Goal: Information Seeking & Learning: Learn about a topic

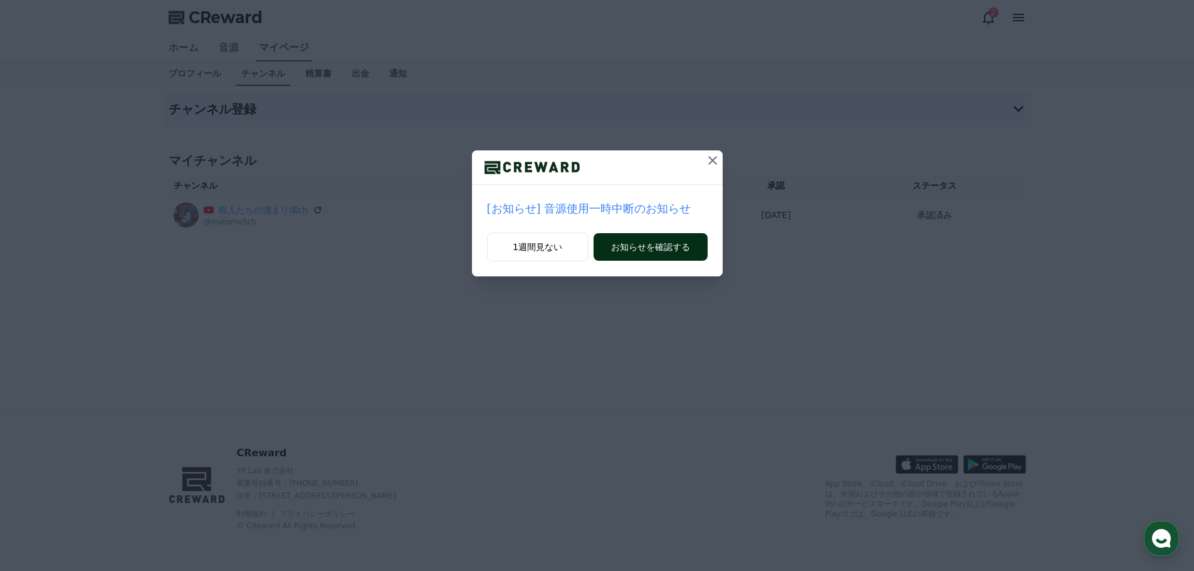
click at [632, 248] on button "お知らせを確認する" at bounding box center [651, 247] width 114 height 28
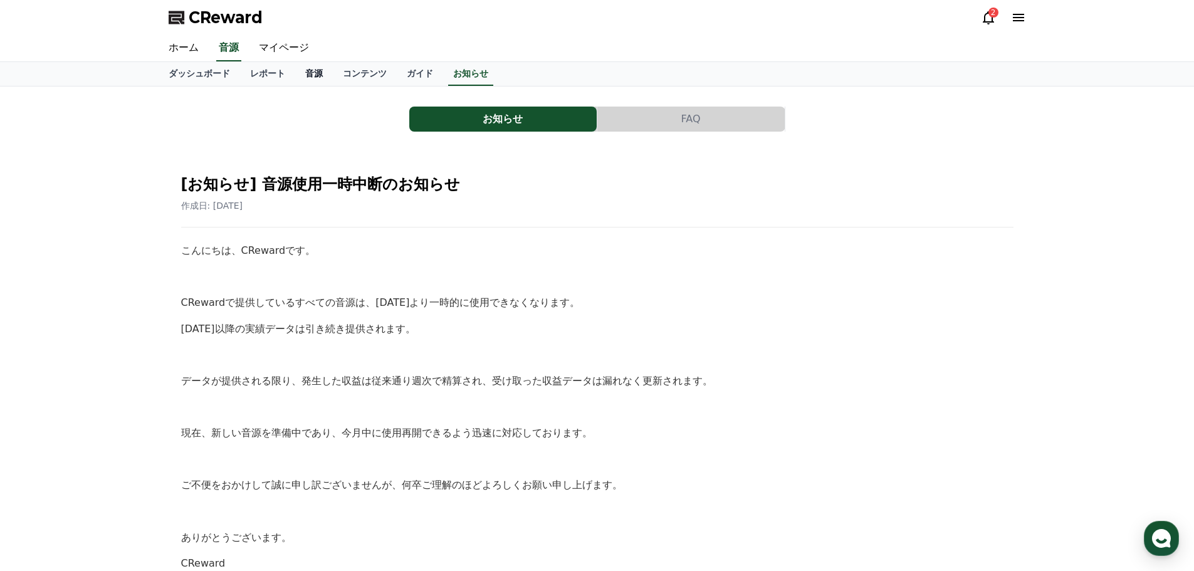
click at [295, 73] on link "音源" at bounding box center [314, 74] width 38 height 24
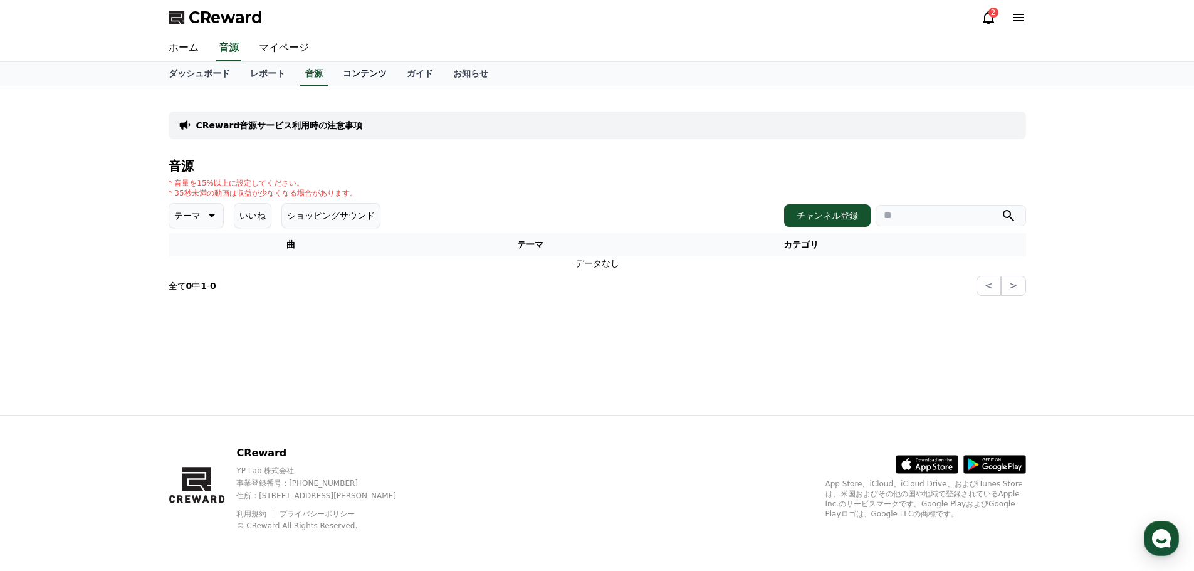
click at [339, 77] on link "コンテンツ" at bounding box center [365, 74] width 64 height 24
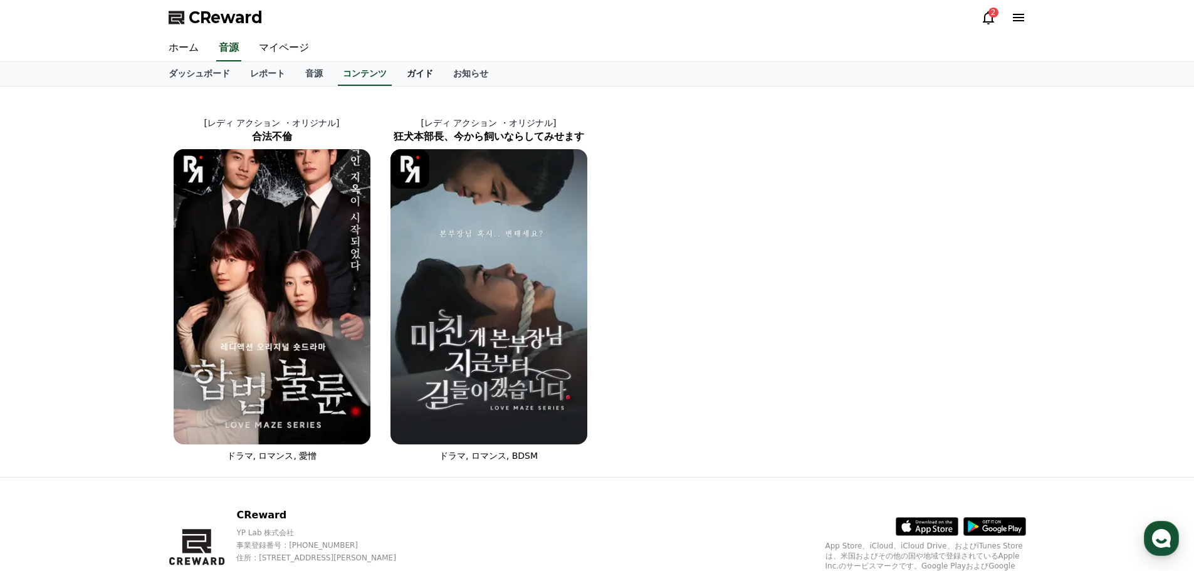
click at [397, 75] on link "ガイド" at bounding box center [420, 74] width 46 height 24
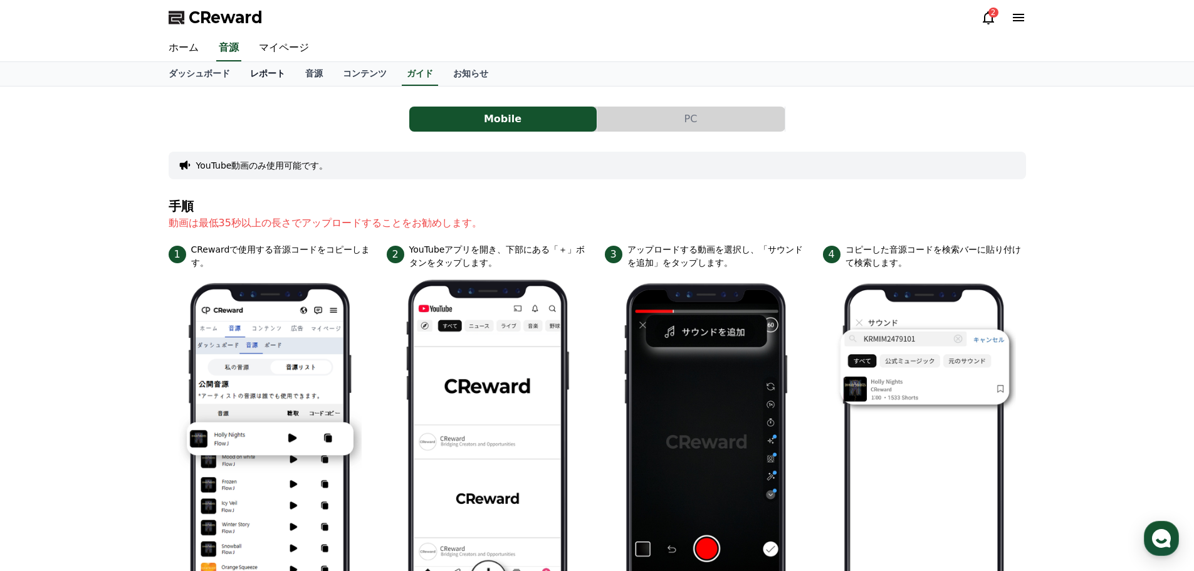
click at [243, 77] on link "レポート" at bounding box center [267, 74] width 55 height 24
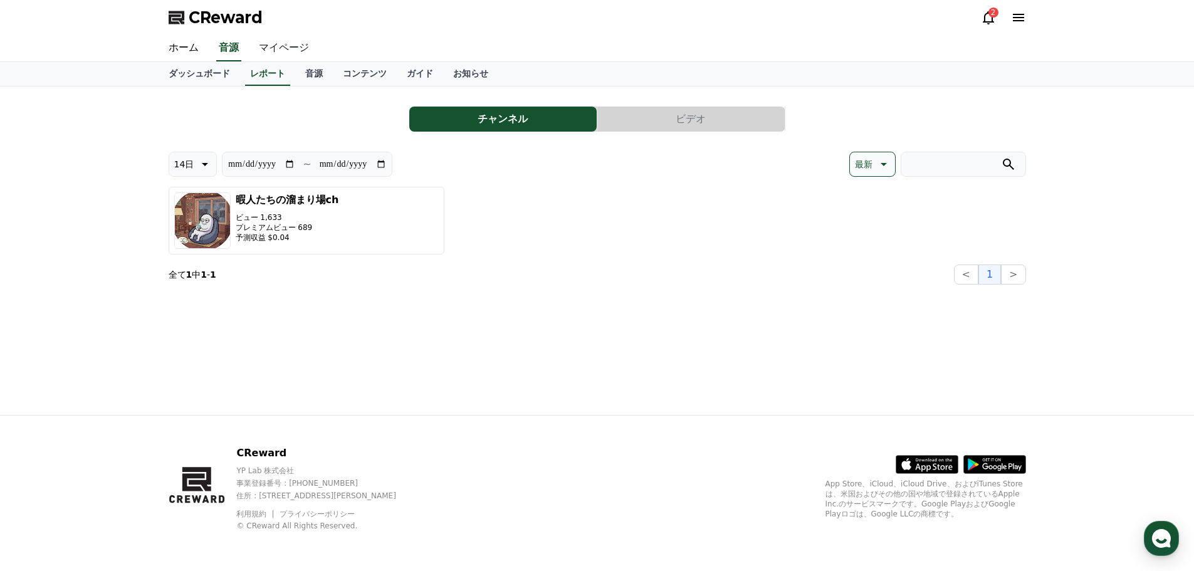
click at [258, 41] on link "マイページ" at bounding box center [284, 48] width 70 height 26
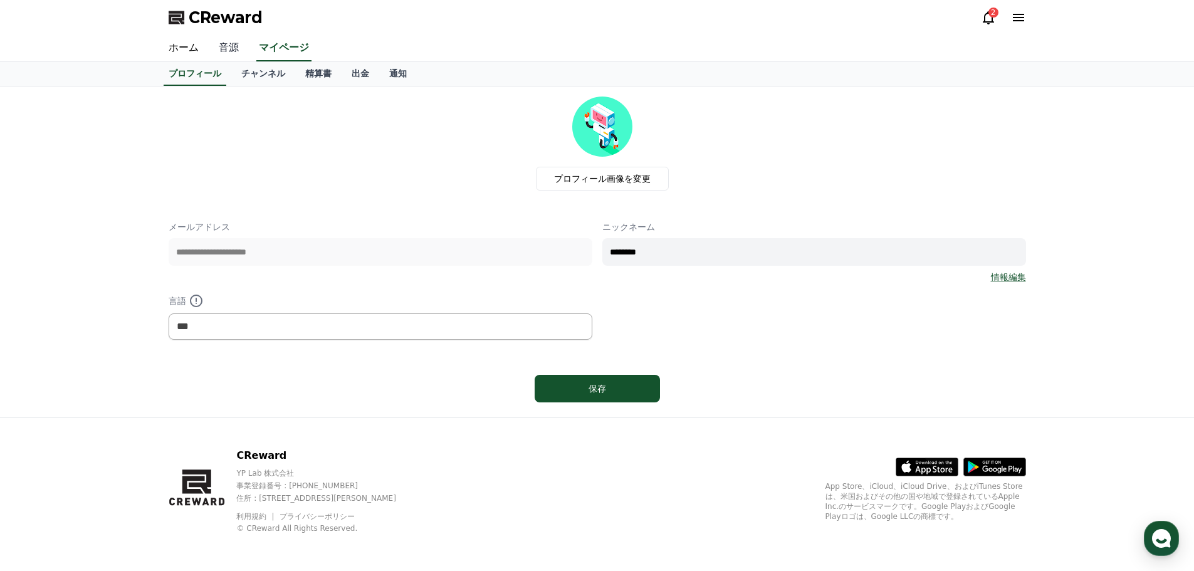
click at [226, 51] on link "音源" at bounding box center [229, 48] width 40 height 26
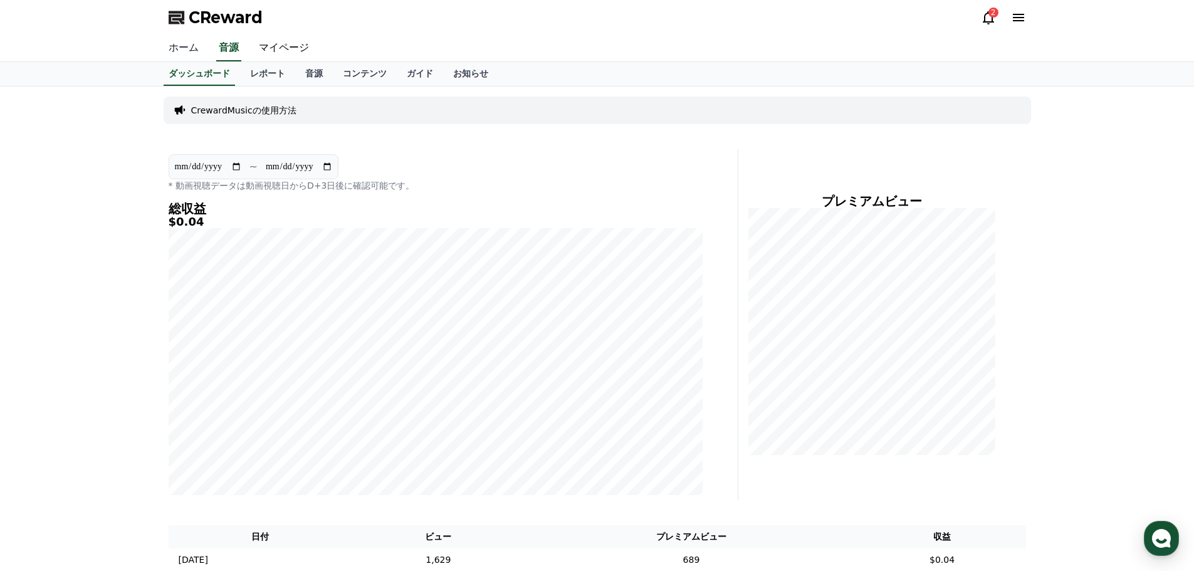
click at [171, 53] on link "ホーム" at bounding box center [184, 48] width 50 height 26
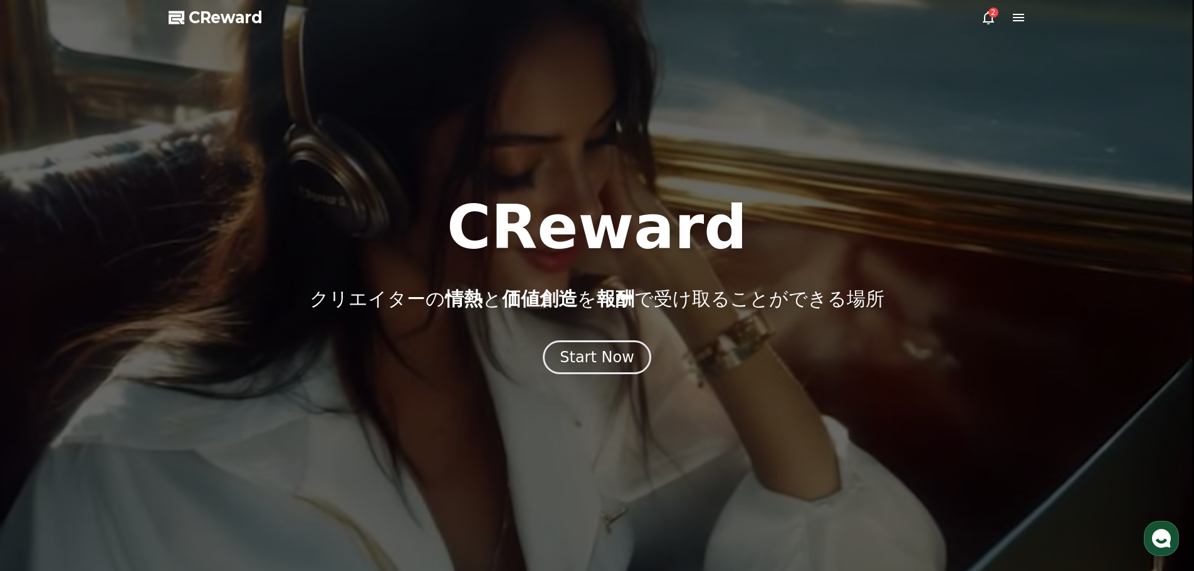
click at [983, 17] on icon at bounding box center [988, 17] width 15 height 15
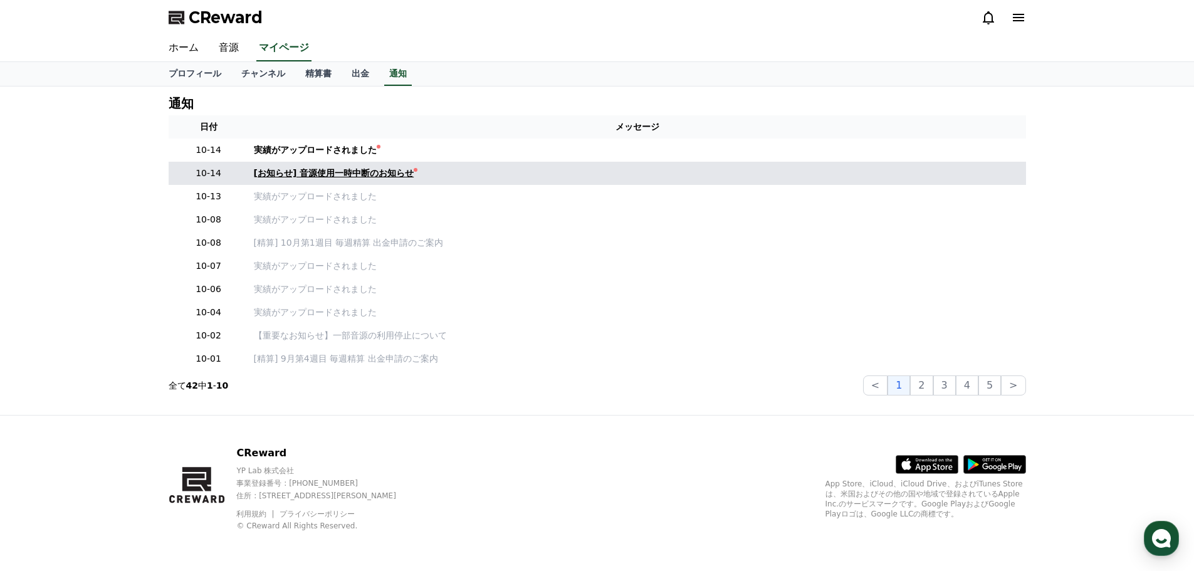
click at [329, 176] on div "[お知らせ] 音源使用一時中断のお知らせ" at bounding box center [334, 173] width 160 height 13
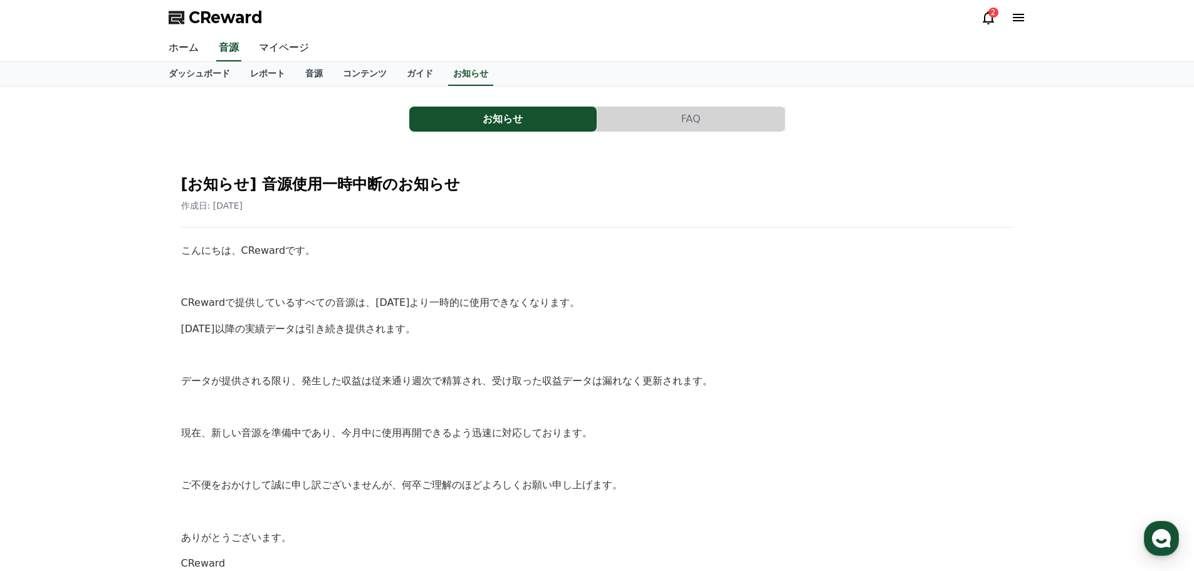
click at [147, 176] on div "お知らせ FAQ [お知らせ] 音源使用一時中断のお知らせ 作成日: 2025-10-14 こんにちは、CRewardです。 CRewardで提供しているすべ…" at bounding box center [597, 359] width 1194 height 545
click at [397, 75] on link "ガイド" at bounding box center [420, 74] width 46 height 24
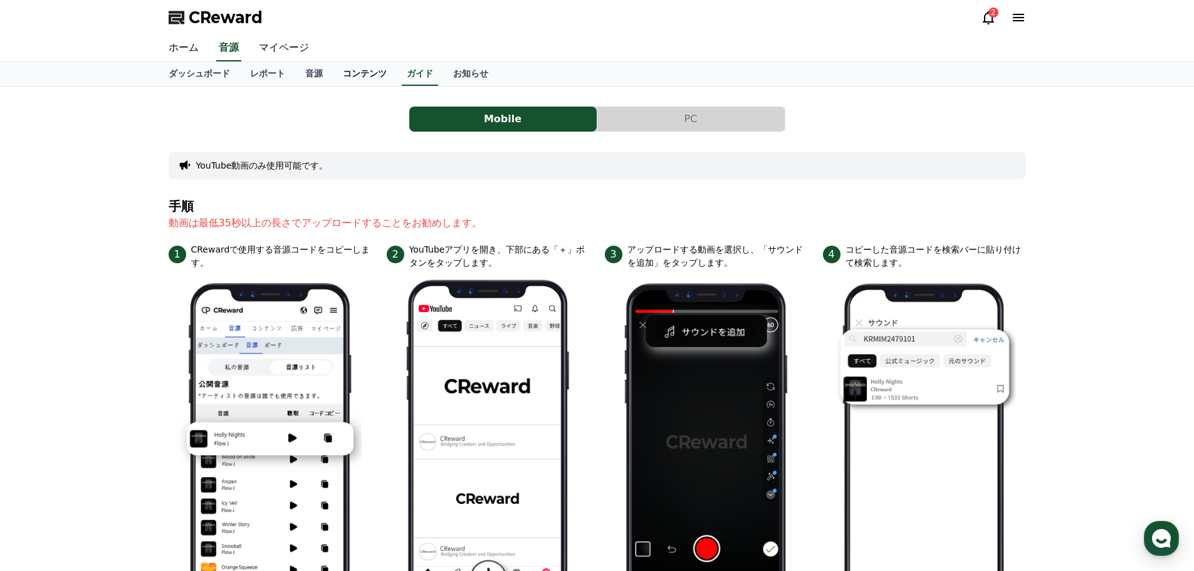
click at [350, 79] on link "コンテンツ" at bounding box center [365, 74] width 64 height 24
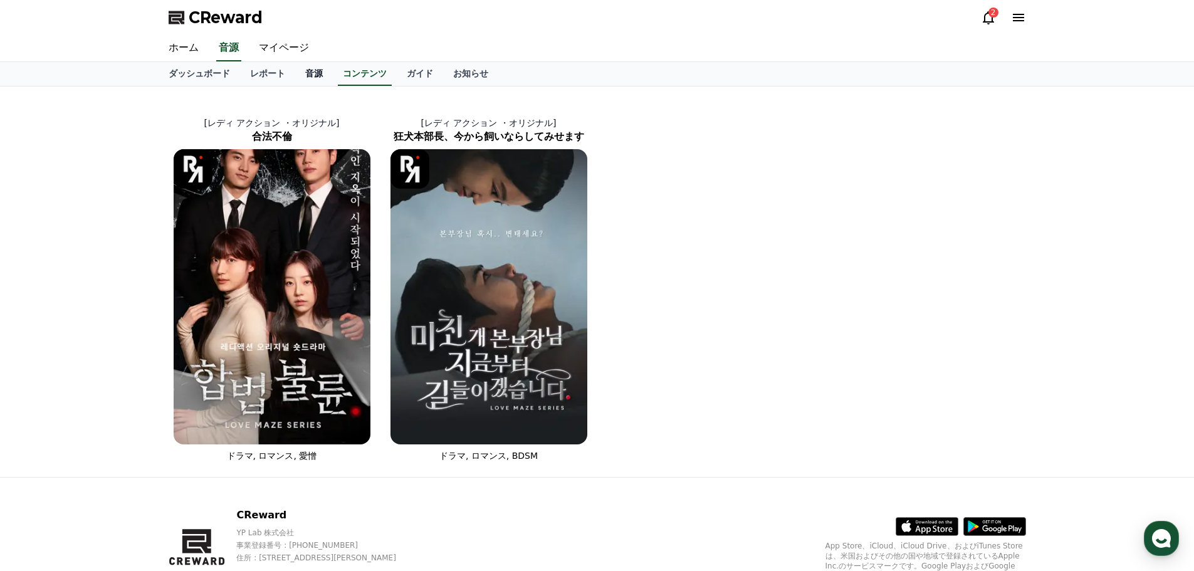
click at [295, 74] on link "音源" at bounding box center [314, 74] width 38 height 24
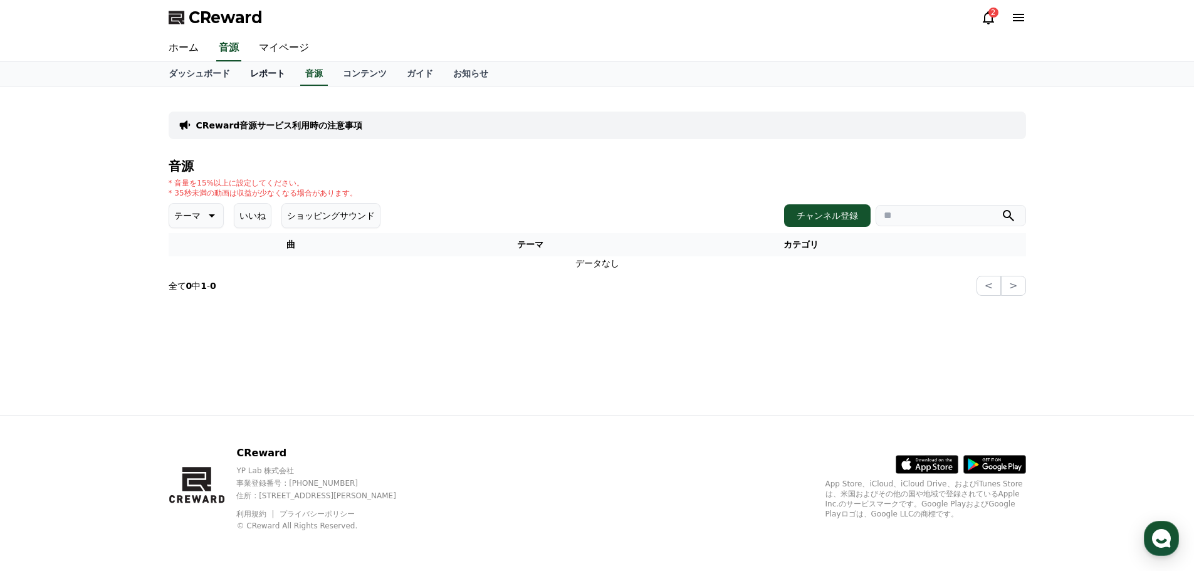
click at [247, 79] on link "レポート" at bounding box center [267, 74] width 55 height 24
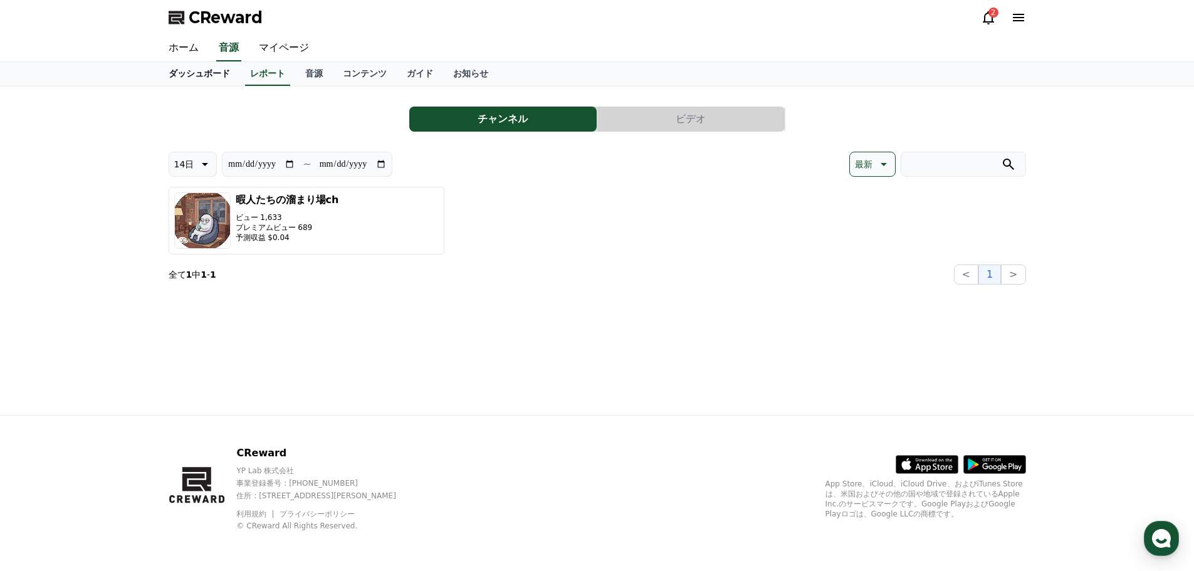
click at [192, 73] on link "ダッシュボード" at bounding box center [200, 74] width 82 height 24
